Goal: Check status: Check status

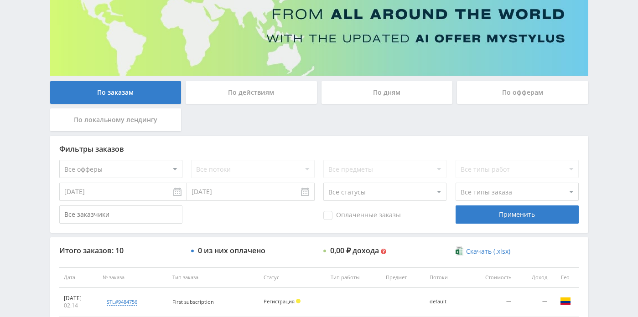
scroll to position [93, 0]
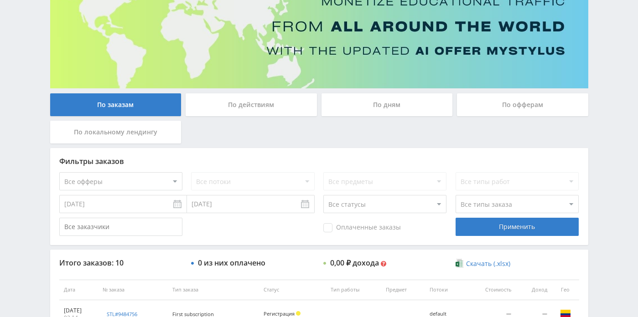
click at [272, 105] on div "По действиям" at bounding box center [251, 104] width 131 height 23
click at [0, 0] on input "По действиям" at bounding box center [0, 0] width 0 height 0
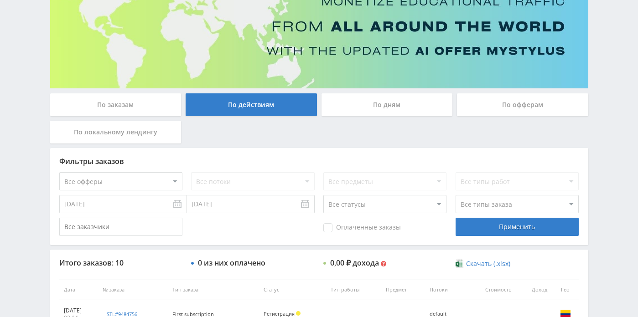
scroll to position [58, 0]
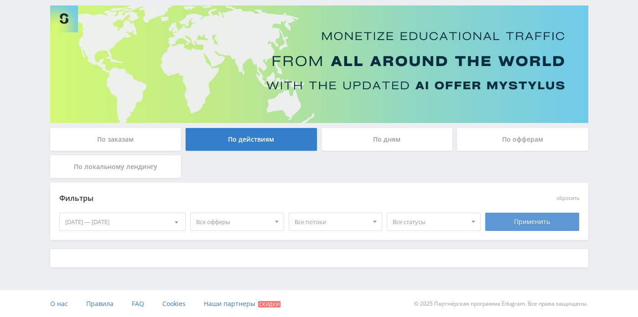
click at [527, 227] on div "Применить" at bounding box center [532, 222] width 94 height 18
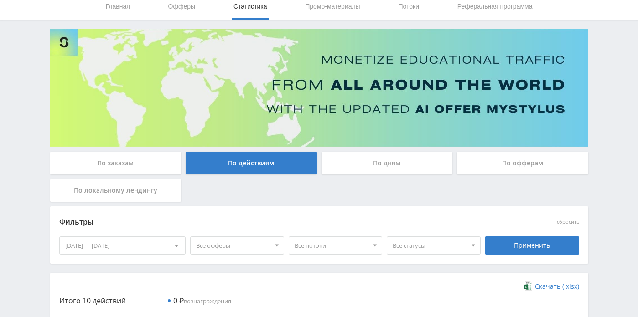
scroll to position [32, 0]
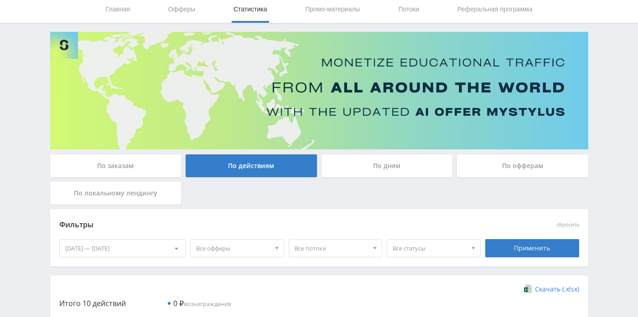
click at [374, 165] on div "По дням" at bounding box center [386, 166] width 131 height 23
click at [0, 0] on input "По дням" at bounding box center [0, 0] width 0 height 0
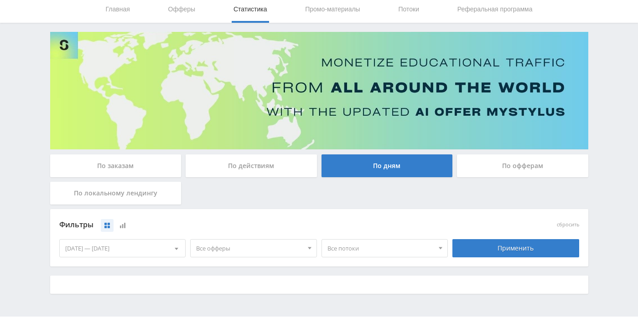
click at [508, 160] on div "По офферам" at bounding box center [522, 166] width 131 height 23
click at [0, 0] on input "По офферам" at bounding box center [0, 0] width 0 height 0
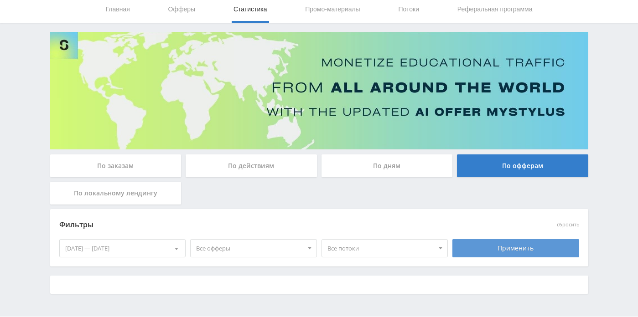
click at [478, 248] on div "Применить" at bounding box center [515, 248] width 127 height 18
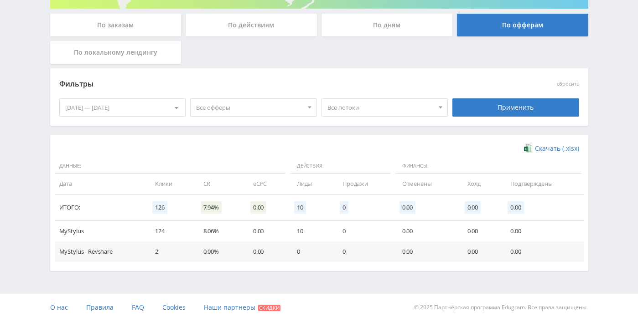
scroll to position [177, 0]
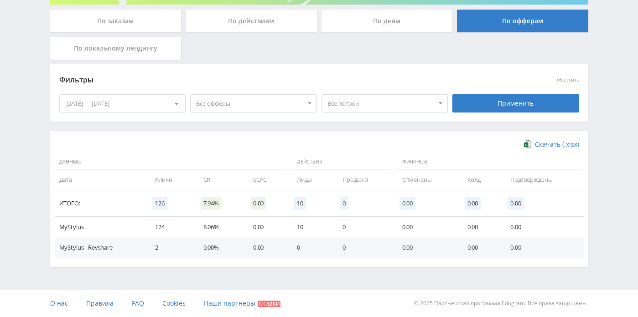
click at [163, 100] on div "[DATE] — [DATE]" at bounding box center [123, 103] width 126 height 17
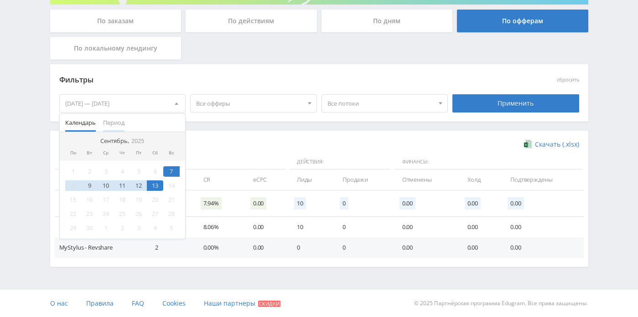
click at [121, 122] on span "Период" at bounding box center [113, 123] width 21 height 18
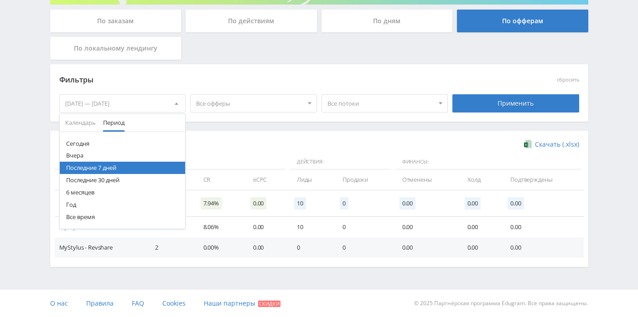
click at [108, 142] on button "Сегодня" at bounding box center [123, 144] width 126 height 12
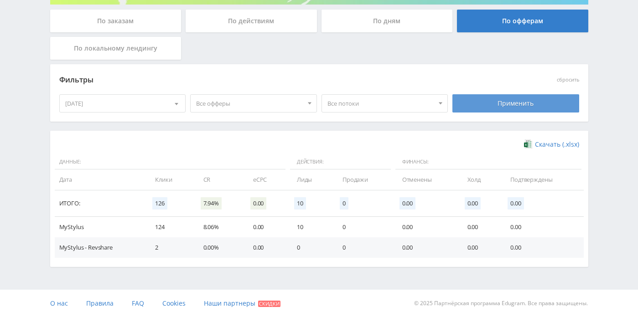
click at [478, 97] on div "Применить" at bounding box center [515, 103] width 127 height 18
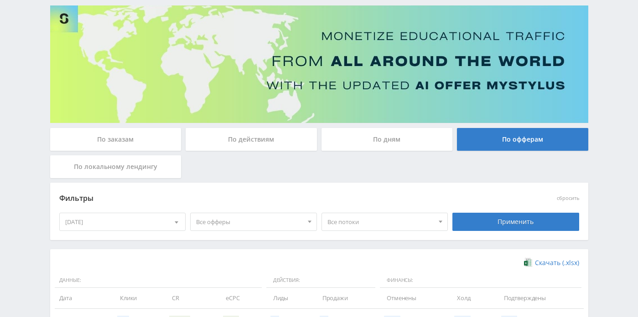
scroll to position [156, 0]
